Goal: Find contact information: Find contact information

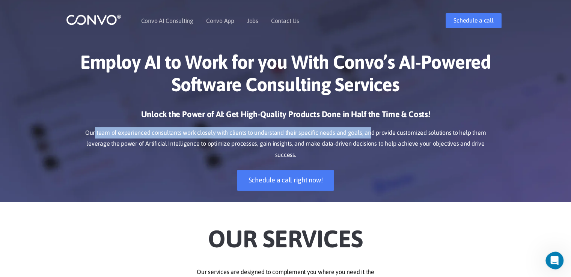
drag, startPoint x: 367, startPoint y: 134, endPoint x: 98, endPoint y: 136, distance: 268.3
click at [98, 136] on p "Our team of experienced consultants work closely with clients to understand the…" at bounding box center [285, 144] width 417 height 34
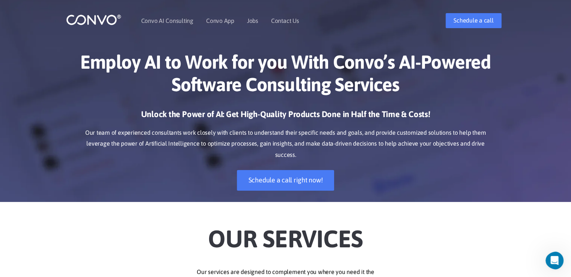
click at [380, 138] on p "Our team of experienced consultants work closely with clients to understand the…" at bounding box center [285, 144] width 417 height 34
click at [375, 136] on p "Our team of experienced consultants work closely with clients to understand the…" at bounding box center [285, 144] width 417 height 34
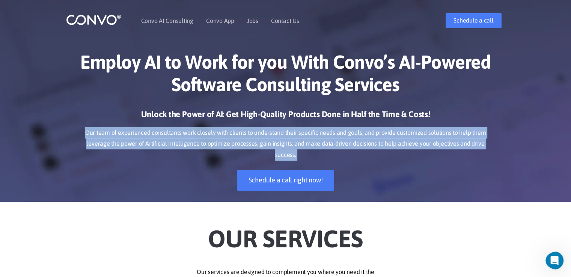
drag, startPoint x: 375, startPoint y: 136, endPoint x: 431, endPoint y: 134, distance: 56.4
click at [431, 134] on p "Our team of experienced consultants work closely with clients to understand the…" at bounding box center [285, 144] width 417 height 34
click at [447, 136] on p "Our team of experienced consultants work closely with clients to understand the…" at bounding box center [285, 144] width 417 height 34
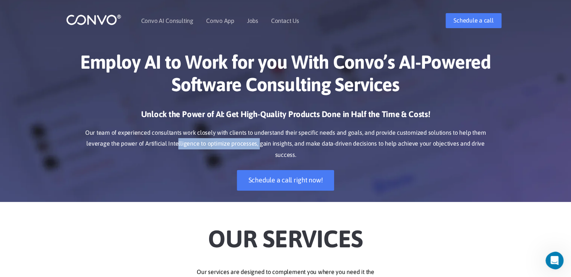
drag, startPoint x: 169, startPoint y: 145, endPoint x: 249, endPoint y: 146, distance: 80.8
click at [249, 146] on p "Our team of experienced consultants work closely with clients to understand the…" at bounding box center [285, 144] width 417 height 34
drag, startPoint x: 261, startPoint y: 146, endPoint x: 286, endPoint y: 143, distance: 25.4
click at [276, 145] on p "Our team of experienced consultants work closely with clients to understand the…" at bounding box center [285, 144] width 417 height 34
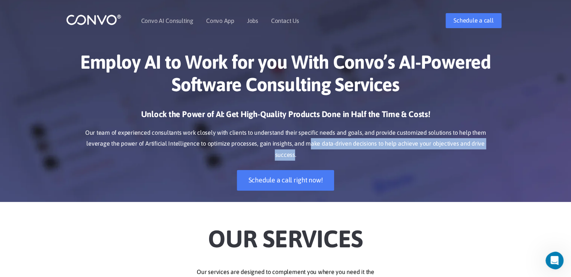
drag, startPoint x: 299, startPoint y: 143, endPoint x: 491, endPoint y: 148, distance: 192.0
click at [491, 148] on p "Our team of experienced consultants work closely with clients to understand the…" at bounding box center [285, 144] width 417 height 34
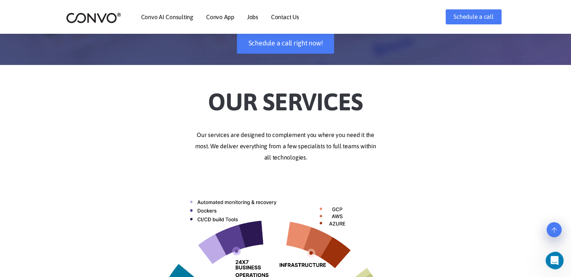
scroll to position [150, 0]
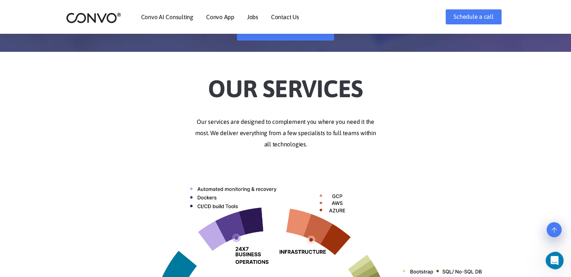
drag, startPoint x: 234, startPoint y: 130, endPoint x: 308, endPoint y: 142, distance: 75.4
click at [308, 142] on p "Our services are designed to complement you where you need it the most. We deli…" at bounding box center [285, 133] width 417 height 34
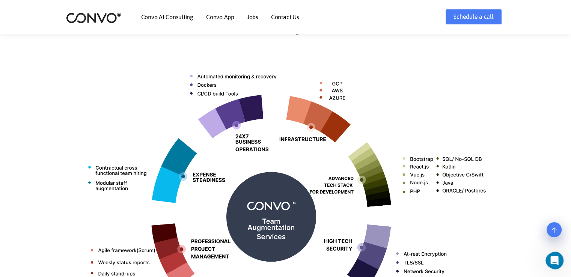
click at [194, 91] on img at bounding box center [285, 214] width 417 height 331
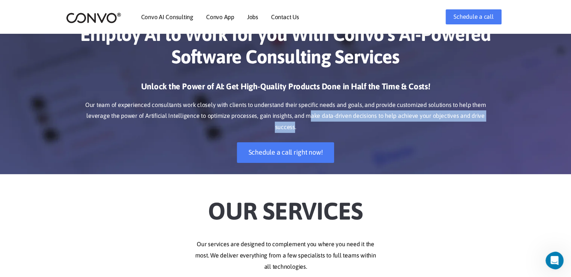
scroll to position [0, 0]
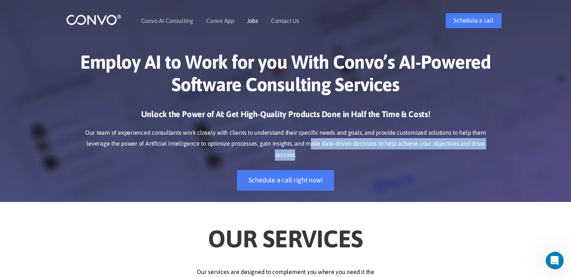
click at [254, 22] on link "Jobs" at bounding box center [252, 21] width 11 height 6
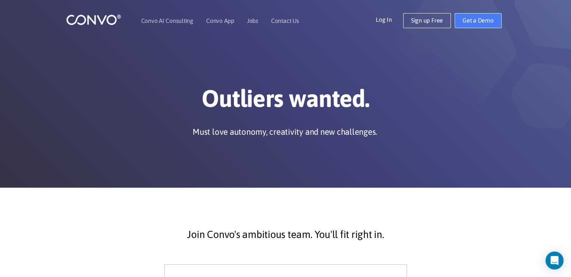
click at [482, 23] on link "Get a Demo" at bounding box center [478, 20] width 47 height 15
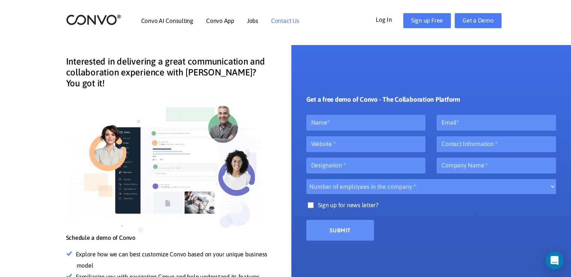
click at [290, 19] on link "Contact Us" at bounding box center [285, 21] width 28 height 6
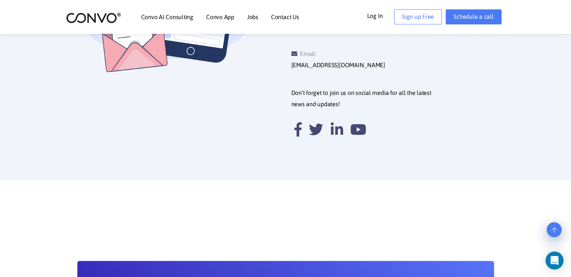
scroll to position [285, 0]
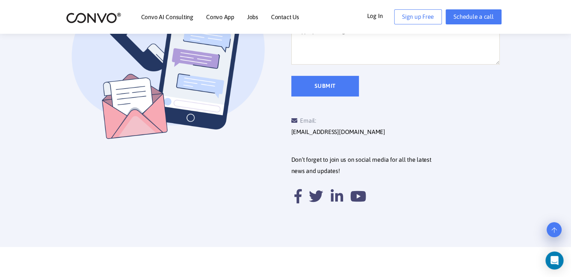
click at [282, 21] on li "Contact Us" at bounding box center [285, 17] width 28 height 32
click at [286, 11] on li "Contact Us" at bounding box center [285, 17] width 28 height 32
click at [287, 17] on link "Contact Us" at bounding box center [285, 17] width 28 height 6
click at [286, 15] on link "Contact Us" at bounding box center [285, 17] width 28 height 6
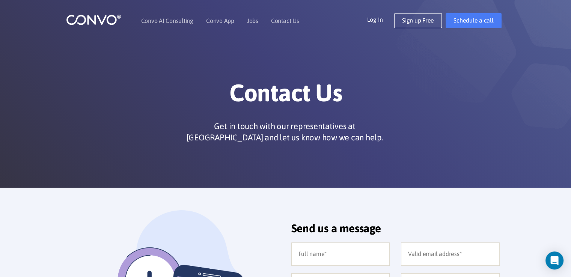
click at [31, 97] on div "Contact Us Get in touch with our representatives at [GEOGRAPHIC_DATA] and let u…" at bounding box center [285, 94] width 571 height 188
